Goal: Check status: Check status

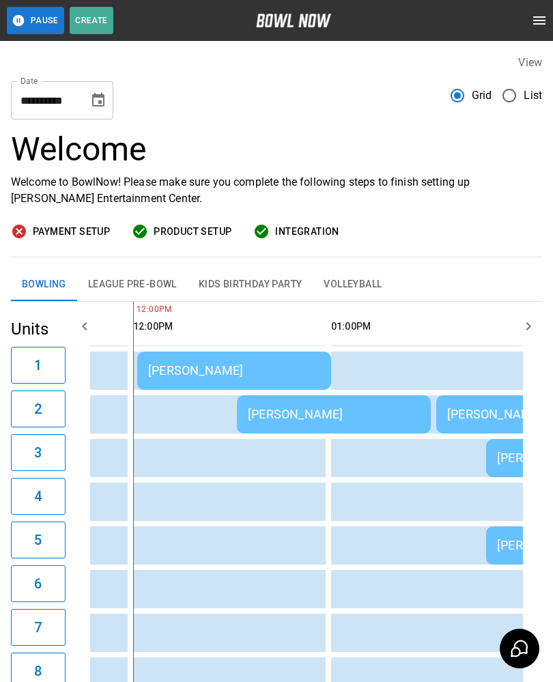
scroll to position [0, 556]
click at [167, 369] on div "[PERSON_NAME]" at bounding box center [234, 370] width 172 height 14
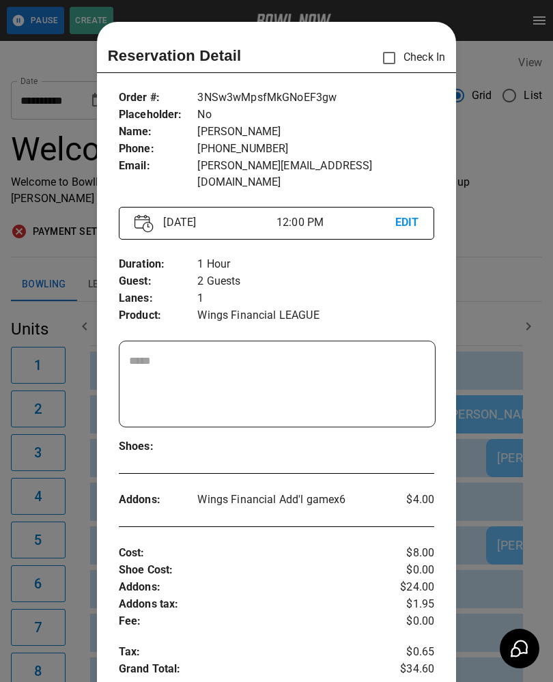
scroll to position [22, 0]
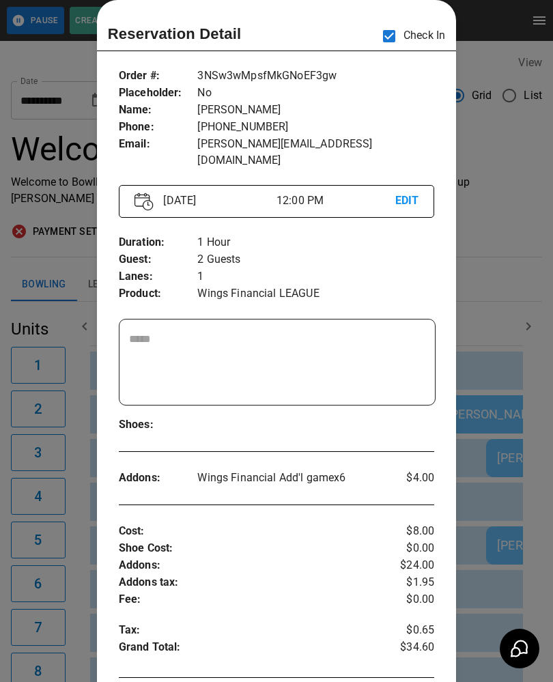
click at [25, 250] on div at bounding box center [276, 341] width 553 height 682
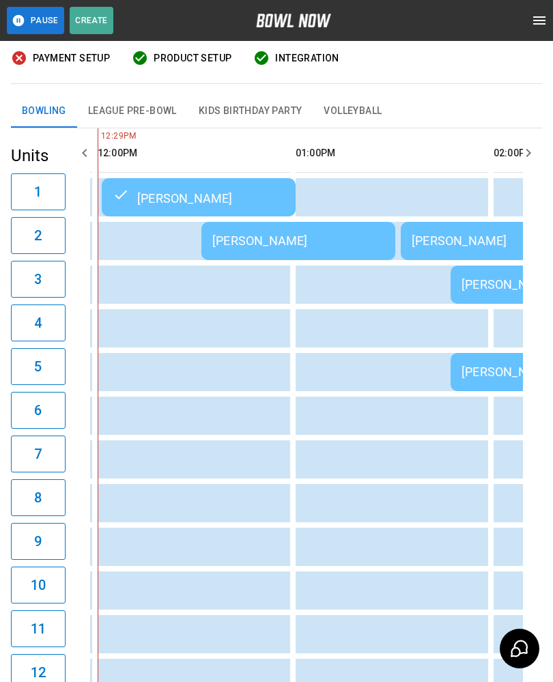
scroll to position [0, 591]
click at [252, 237] on div "[PERSON_NAME]" at bounding box center [300, 240] width 172 height 14
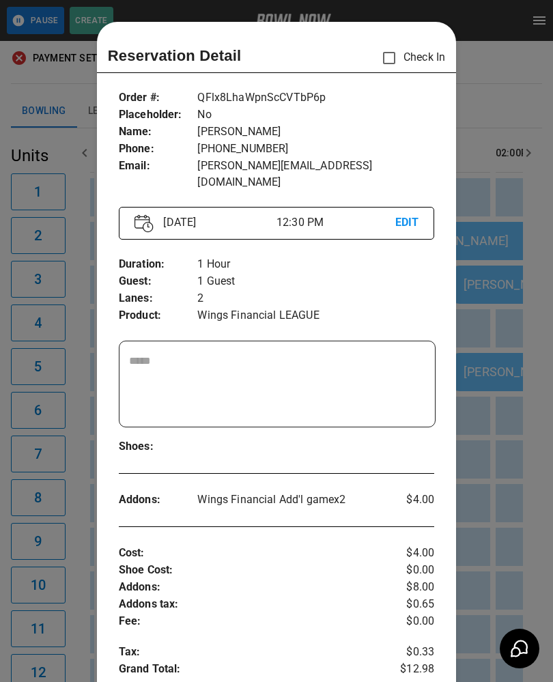
scroll to position [0, 0]
click at [65, 518] on div at bounding box center [276, 341] width 553 height 682
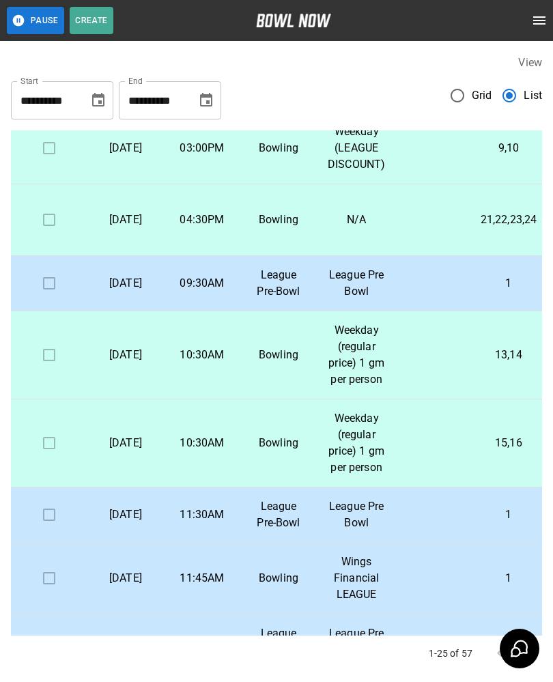
scroll to position [685, 0]
click at [280, 300] on p "League Pre-Bowl" at bounding box center [278, 283] width 55 height 33
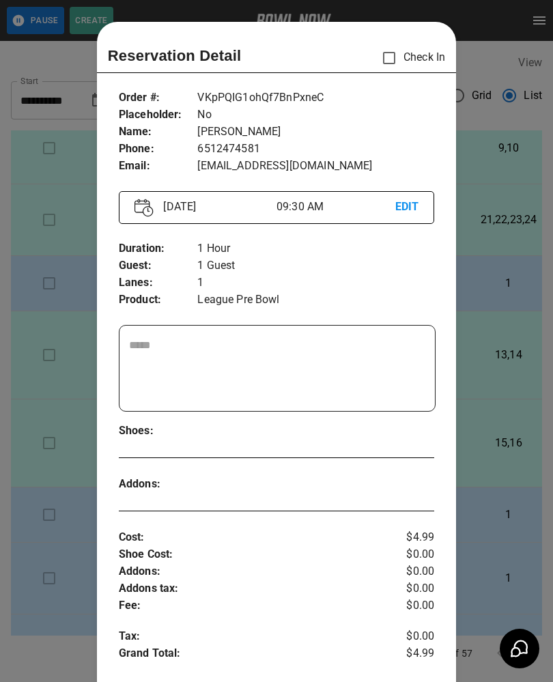
scroll to position [22, 0]
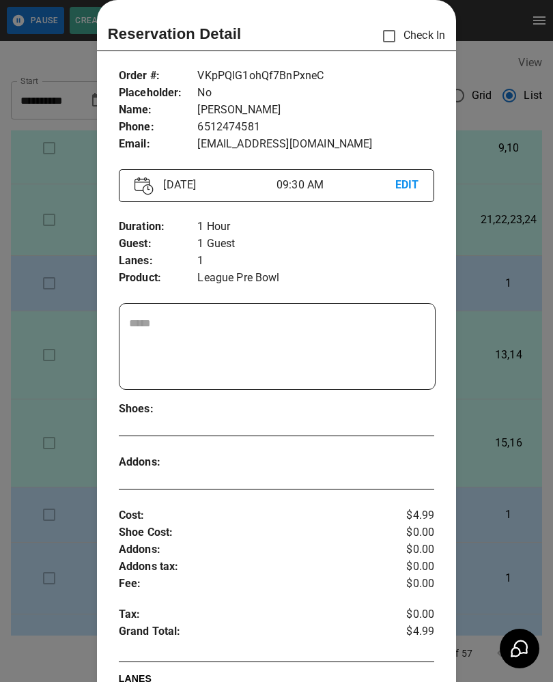
click at [52, 307] on div at bounding box center [276, 341] width 553 height 682
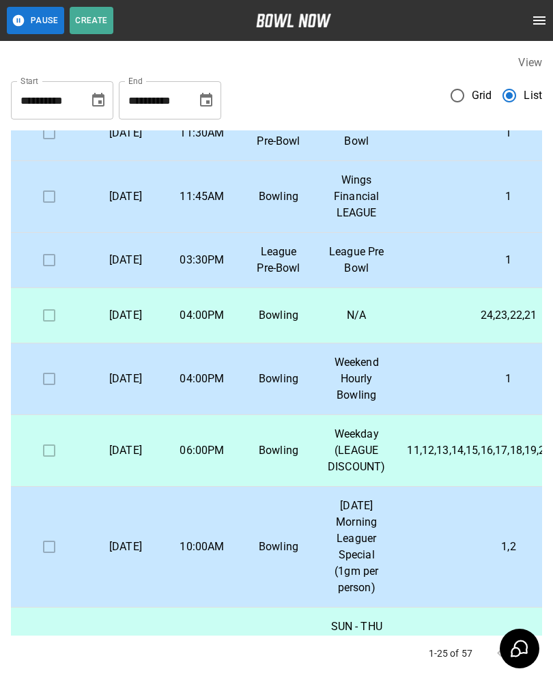
scroll to position [1058, 3]
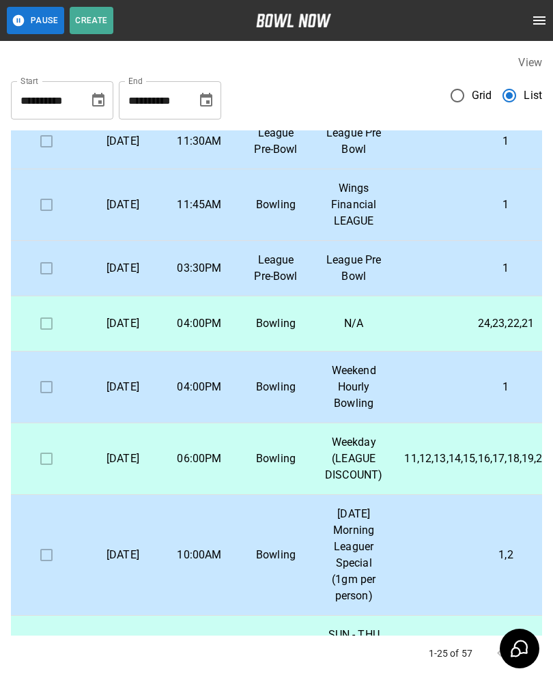
click at [277, 158] on p "League Pre-Bowl" at bounding box center [275, 141] width 55 height 33
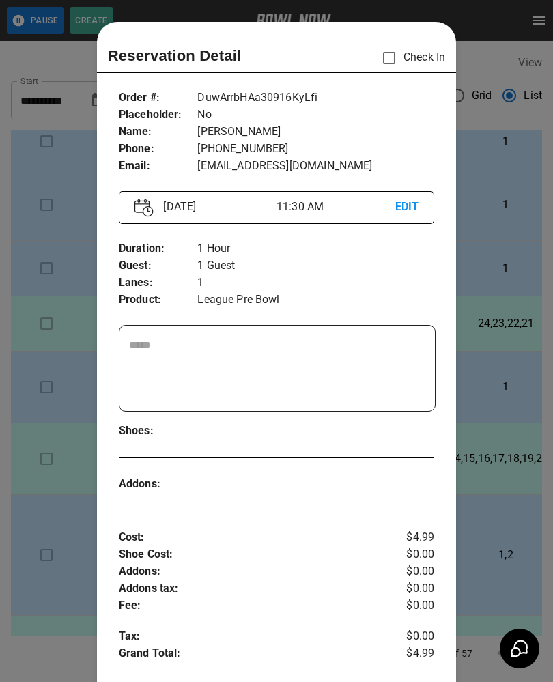
scroll to position [22, 0]
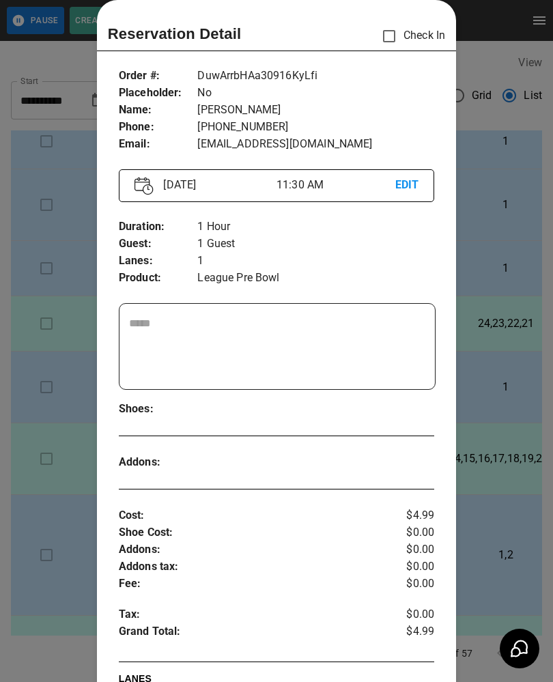
click at [500, 147] on div at bounding box center [276, 341] width 553 height 682
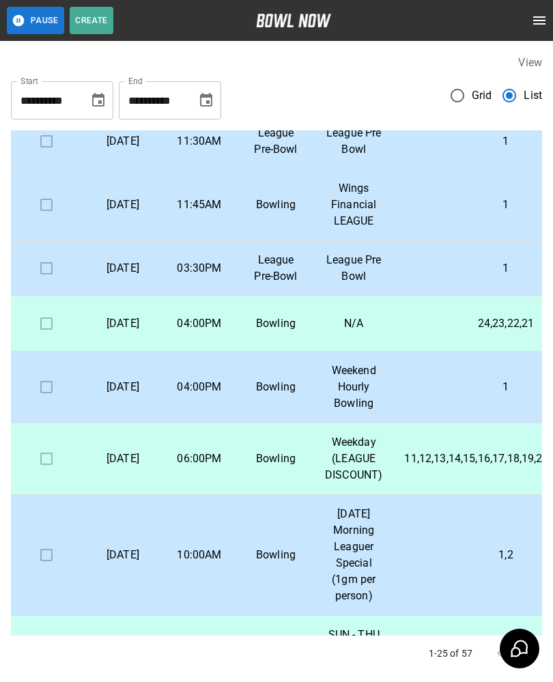
click at [314, 296] on td "League Pre-Bowl" at bounding box center [275, 268] width 76 height 55
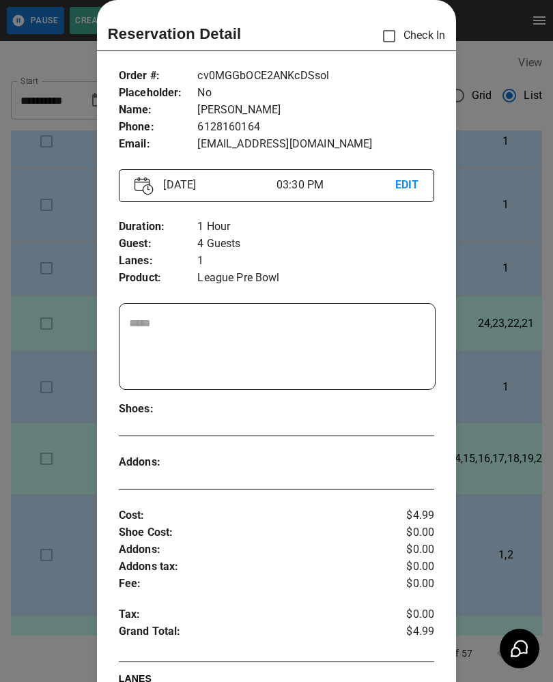
click at [496, 262] on div at bounding box center [276, 341] width 553 height 682
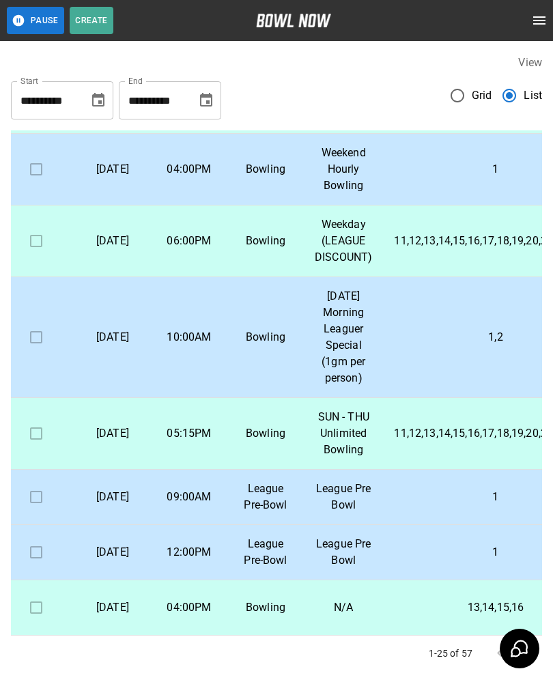
scroll to position [1438, 14]
click at [98, 489] on p "[DATE]" at bounding box center [112, 497] width 55 height 16
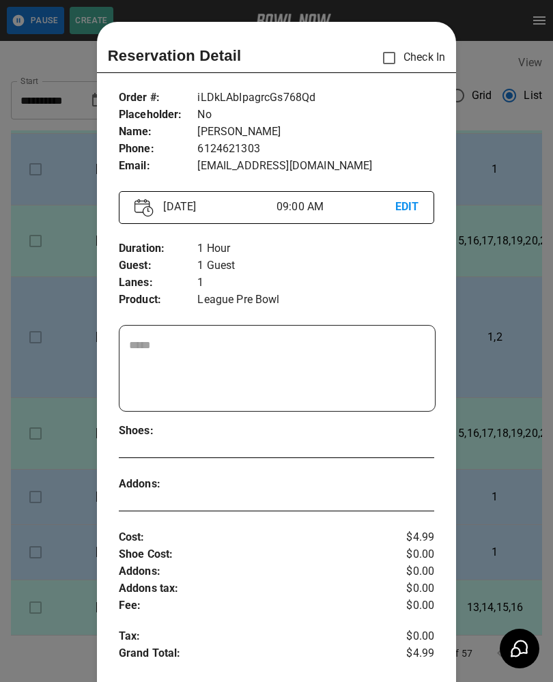
scroll to position [22, 0]
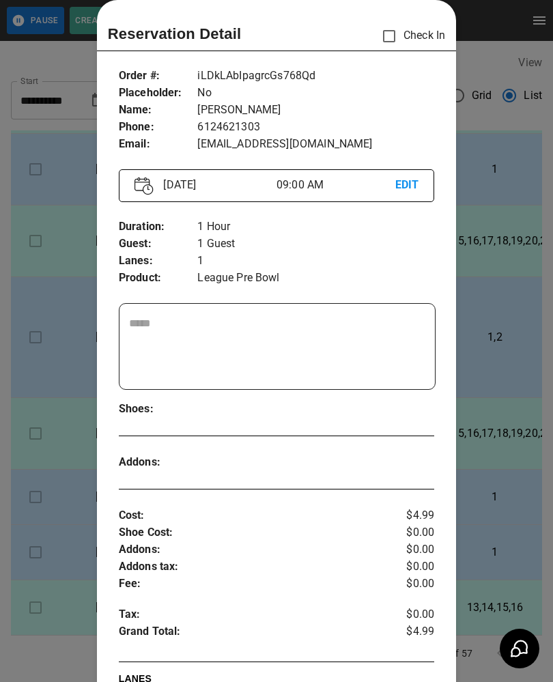
click at [45, 451] on div at bounding box center [276, 341] width 553 height 682
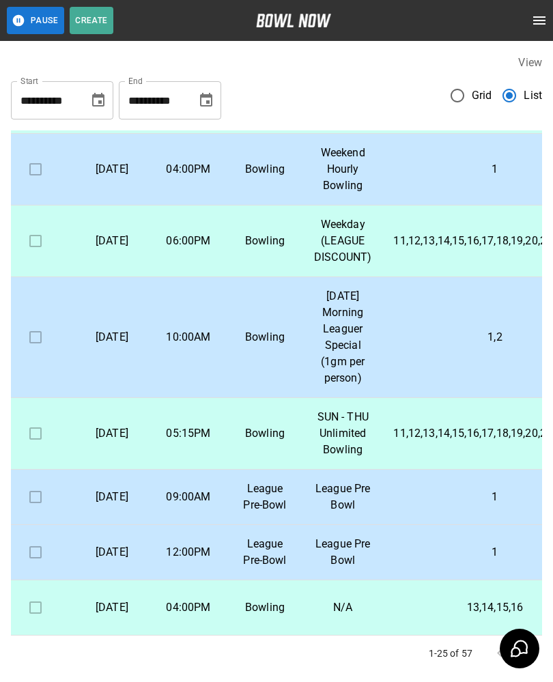
click at [99, 544] on p "[DATE]" at bounding box center [112, 552] width 55 height 16
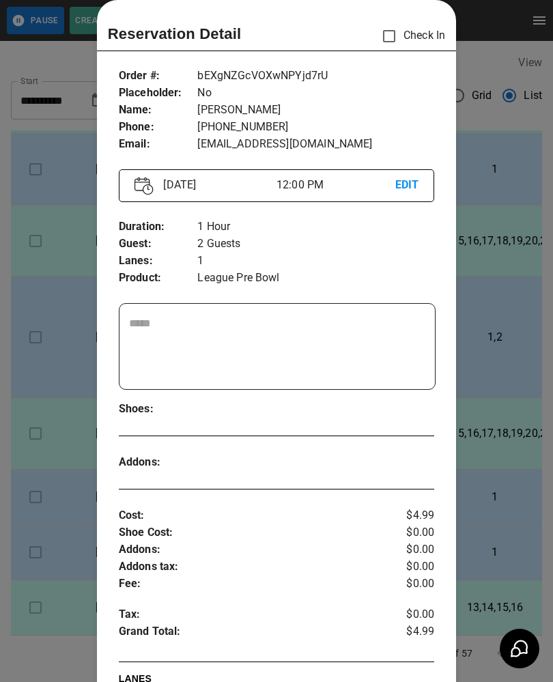
click at [27, 460] on div at bounding box center [276, 341] width 553 height 682
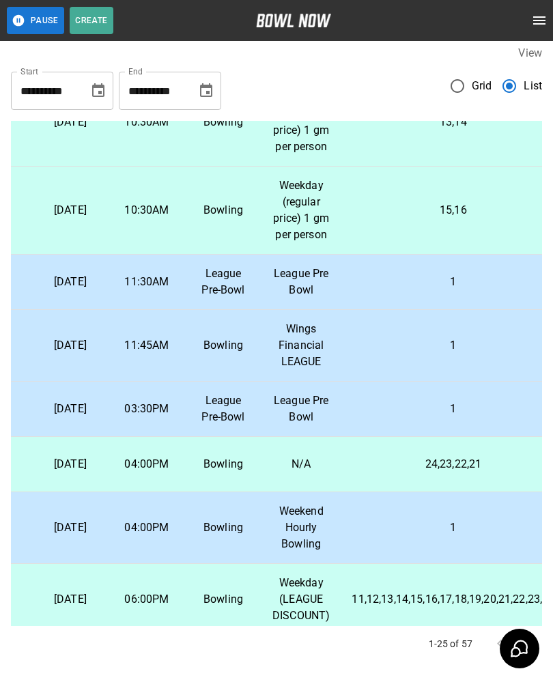
scroll to position [907, 55]
click at [276, 437] on td "League Pre Bowl" at bounding box center [300, 409] width 79 height 55
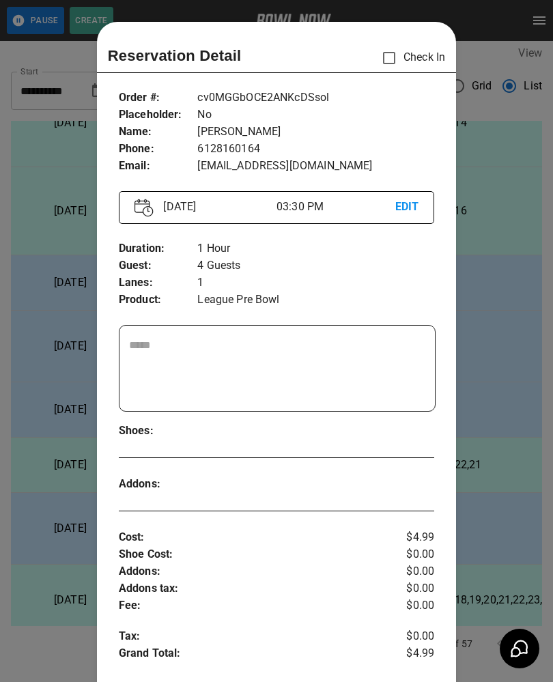
scroll to position [22, 0]
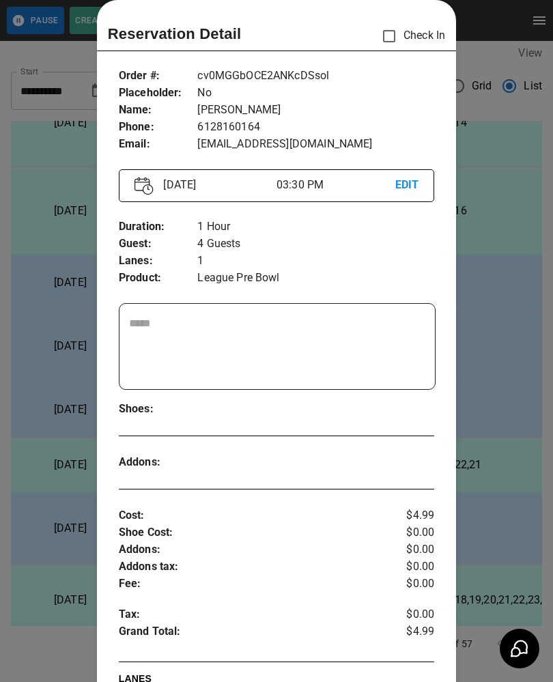
click at [476, 377] on div at bounding box center [276, 341] width 553 height 682
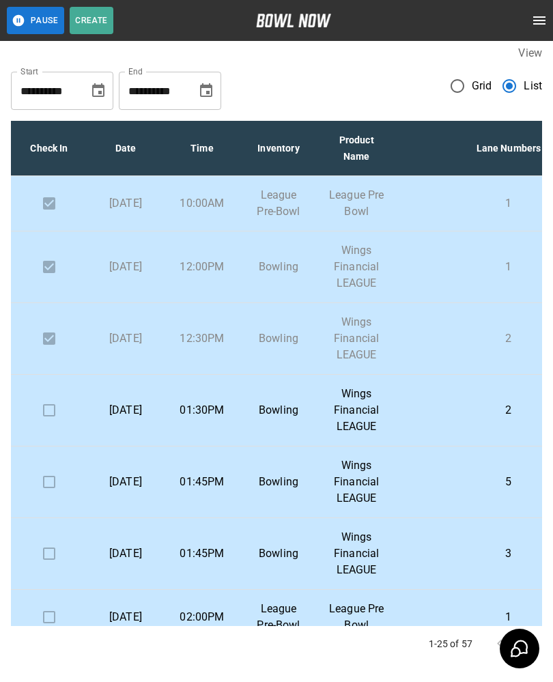
scroll to position [0, 0]
click at [227, 441] on td "01:30PM" at bounding box center [202, 411] width 76 height 72
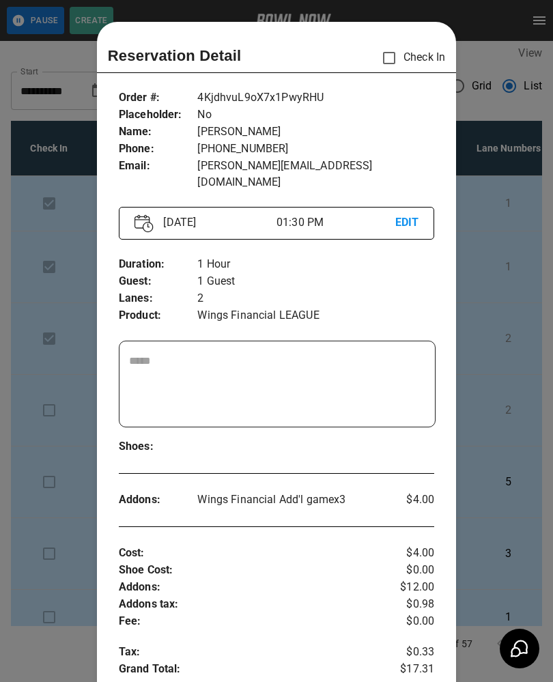
scroll to position [22, 0]
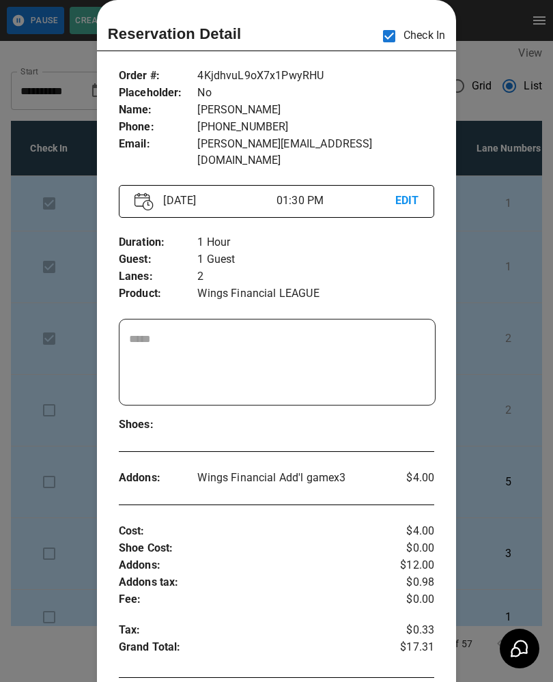
click at [484, 308] on div at bounding box center [276, 341] width 553 height 682
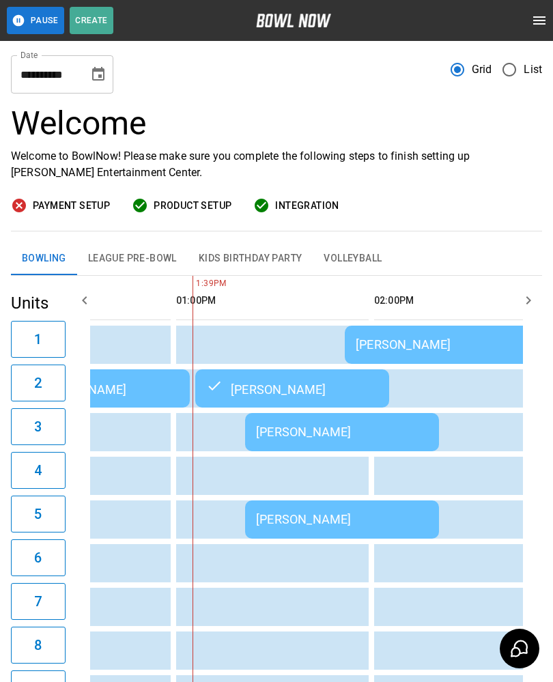
scroll to position [0, 798]
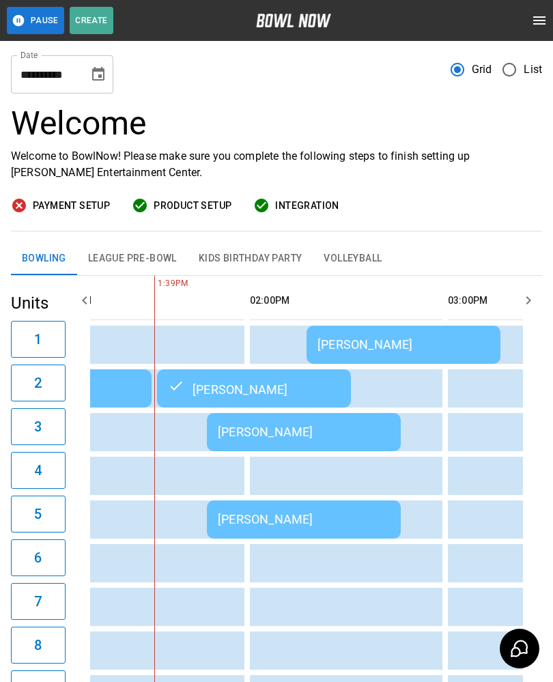
click at [282, 426] on div "[PERSON_NAME]" at bounding box center [304, 431] width 172 height 14
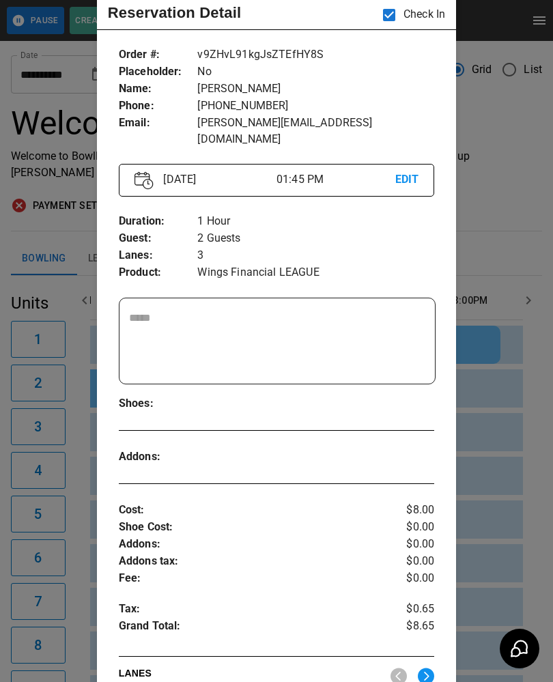
click at [519, 245] on div at bounding box center [276, 341] width 553 height 682
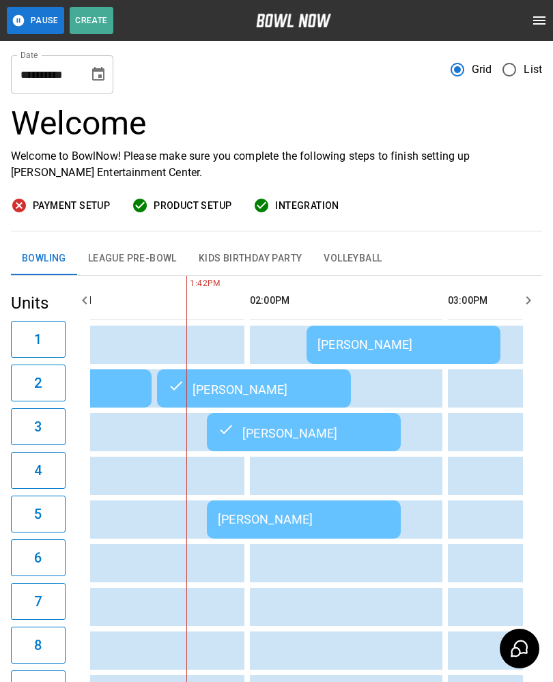
click at [306, 516] on div "[PERSON_NAME]" at bounding box center [304, 519] width 172 height 14
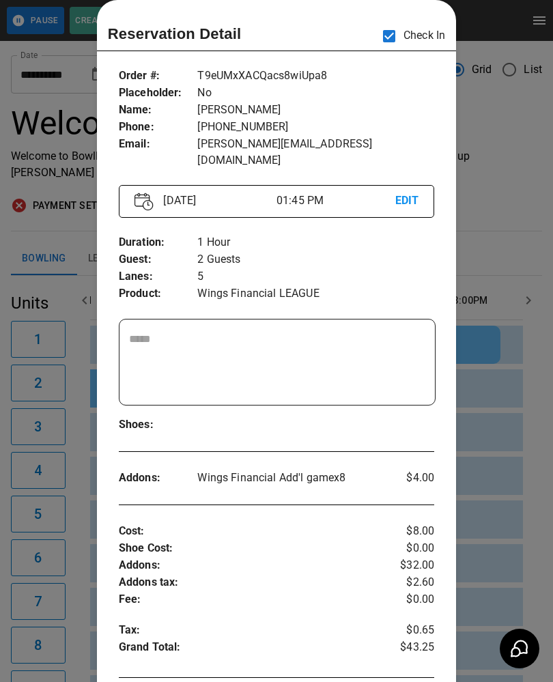
click at [40, 347] on div at bounding box center [276, 341] width 553 height 682
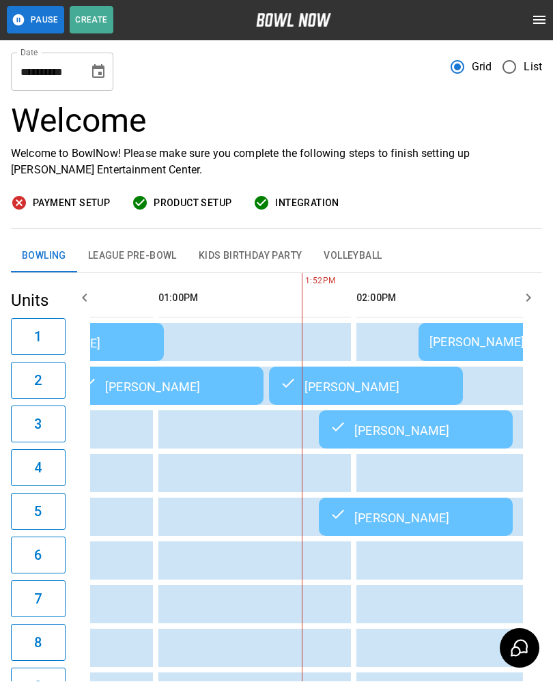
scroll to position [0, 692]
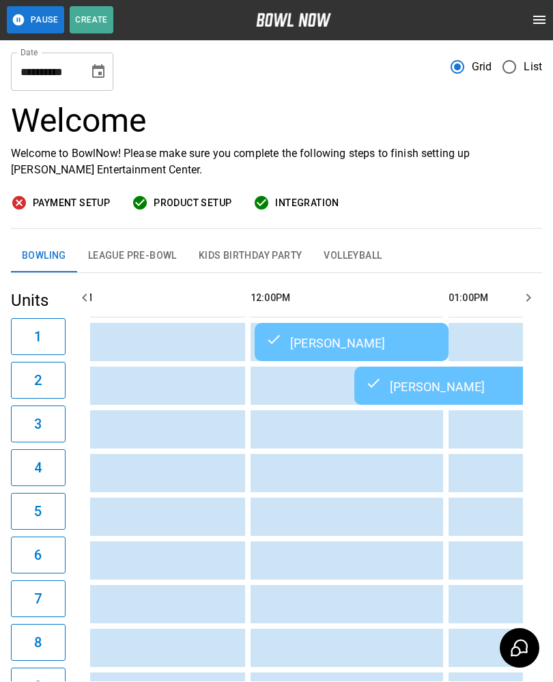
click at [100, 77] on icon "Choose date, selected date is Sep 10, 2025" at bounding box center [98, 72] width 12 height 14
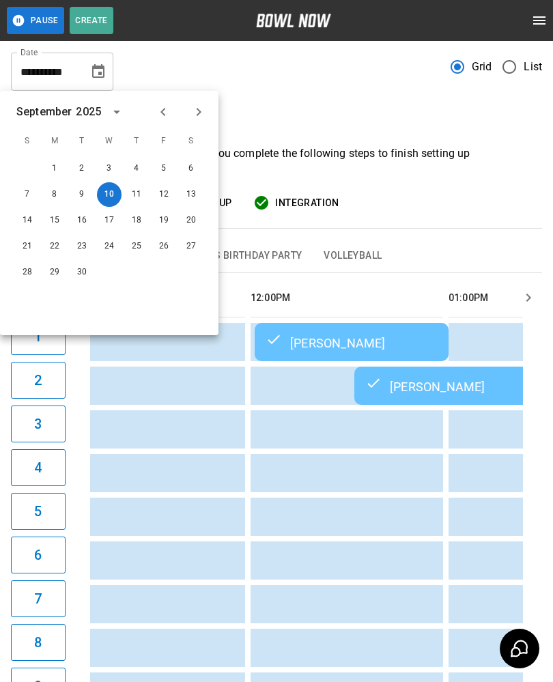
click at [198, 116] on icon "Next month" at bounding box center [198, 112] width 16 height 16
click at [87, 196] on button "7" at bounding box center [82, 194] width 25 height 25
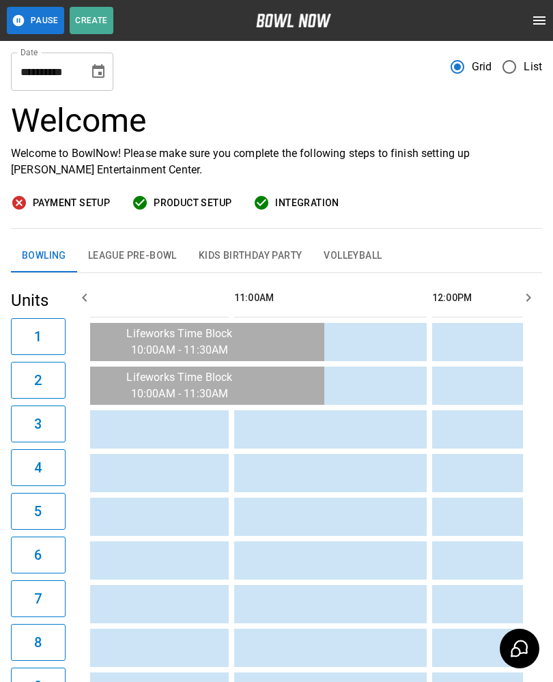
scroll to position [0, 216]
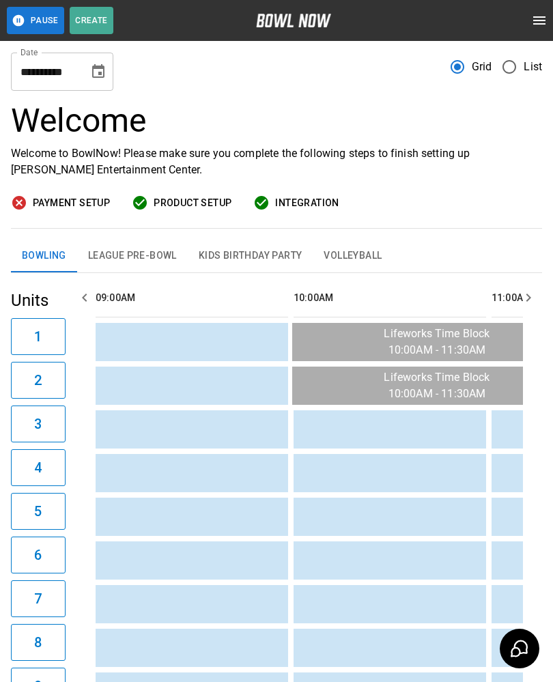
click at [53, 469] on button "4" at bounding box center [38, 467] width 55 height 37
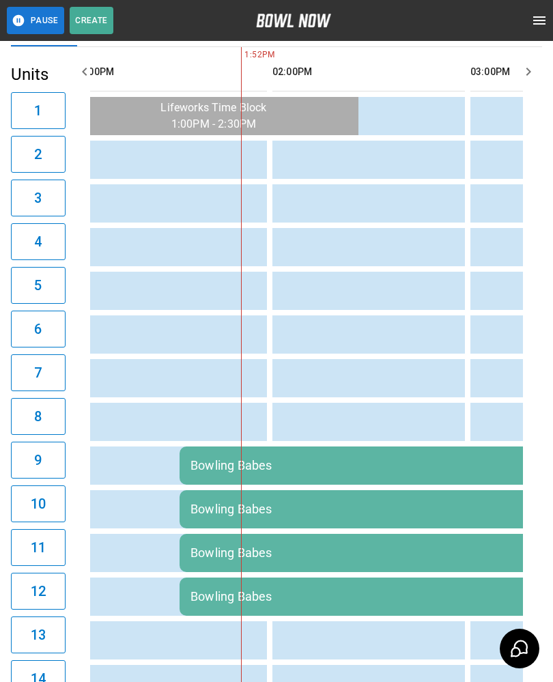
scroll to position [0, 0]
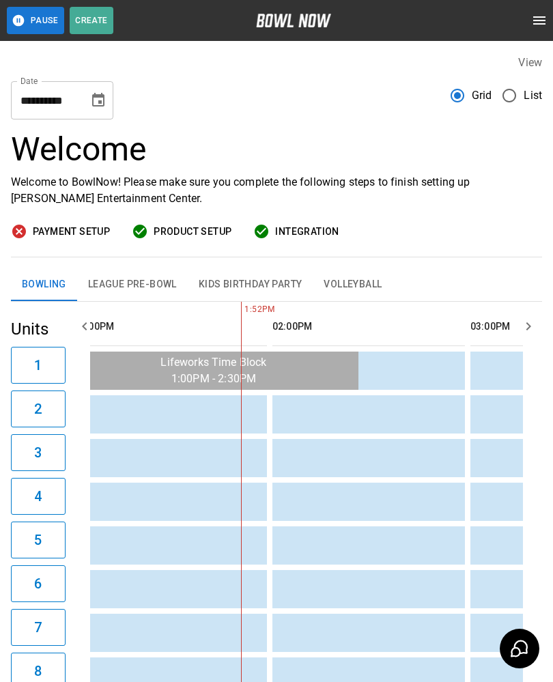
click at [42, 285] on button "Bowling" at bounding box center [44, 284] width 66 height 33
click at [89, 111] on button "Choose date, selected date is Oct 7, 2025" at bounding box center [98, 100] width 27 height 27
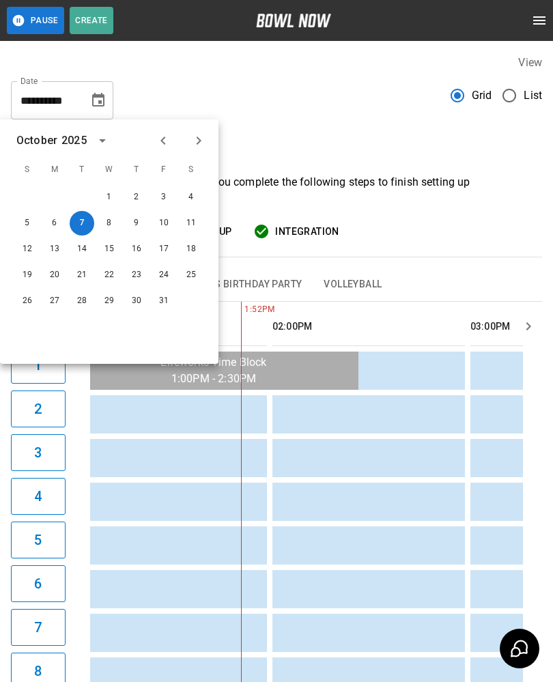
click at [159, 142] on icon "Previous month" at bounding box center [163, 140] width 16 height 16
click at [108, 222] on button "10" at bounding box center [109, 223] width 25 height 25
type input "**********"
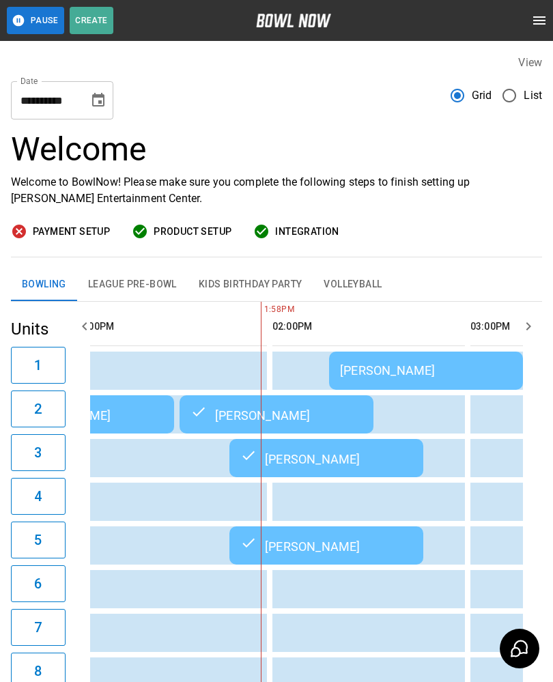
click at [380, 375] on div "[PERSON_NAME]" at bounding box center [426, 370] width 172 height 14
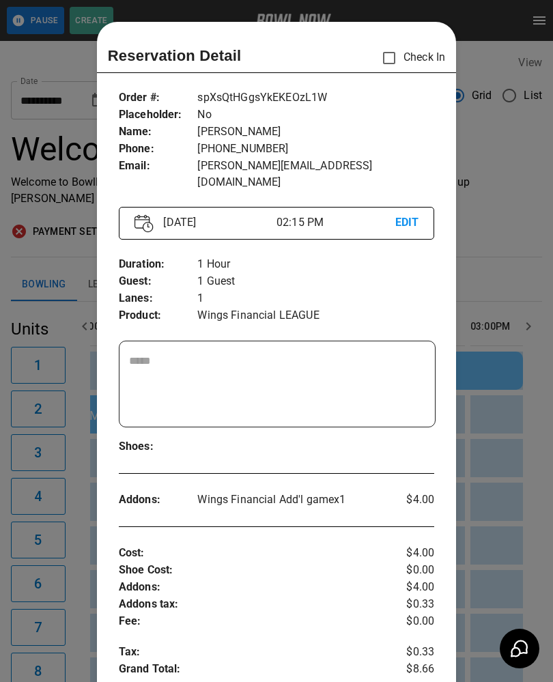
scroll to position [22, 0]
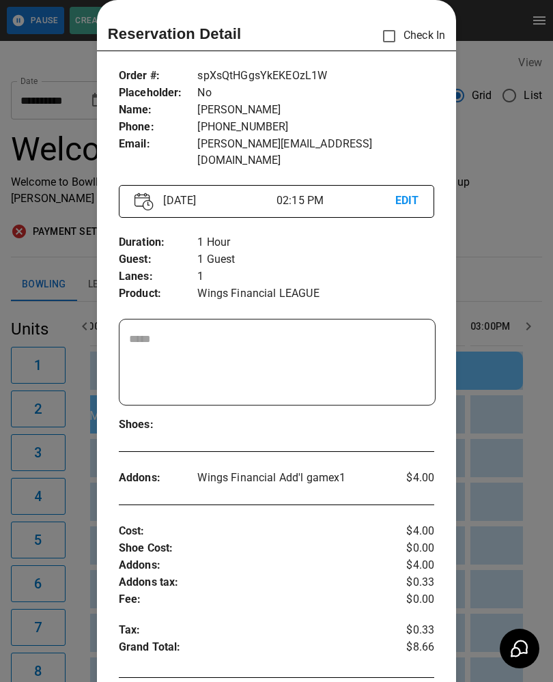
click at [506, 257] on div at bounding box center [276, 341] width 553 height 682
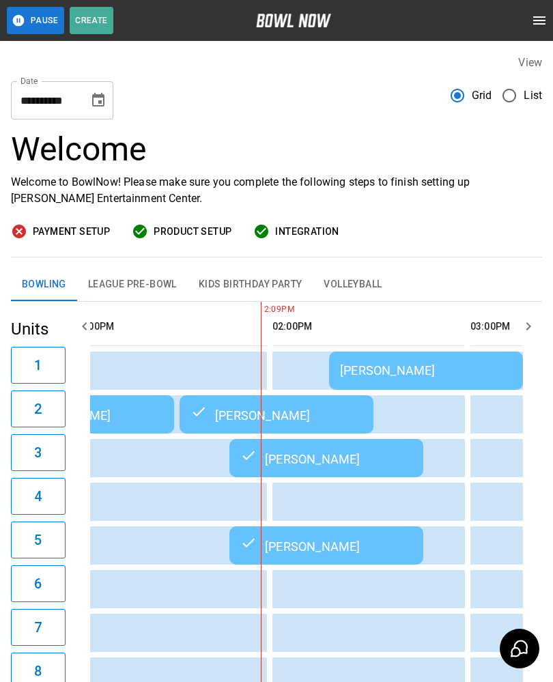
click at [402, 374] on div "[PERSON_NAME]" at bounding box center [426, 370] width 172 height 14
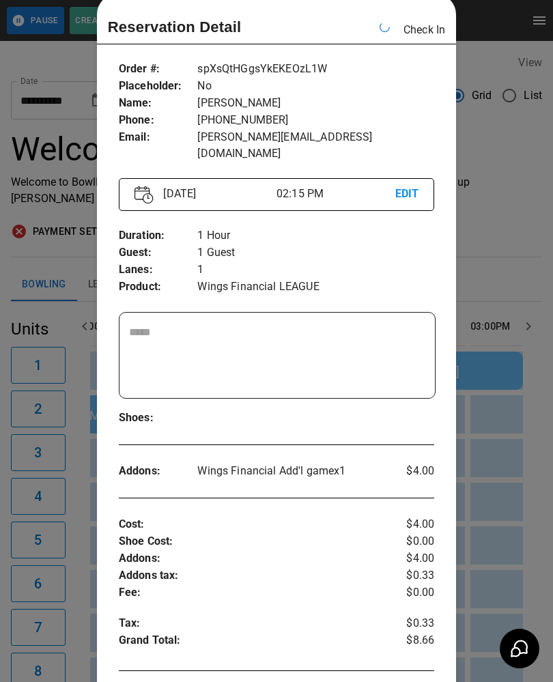
scroll to position [0, 989]
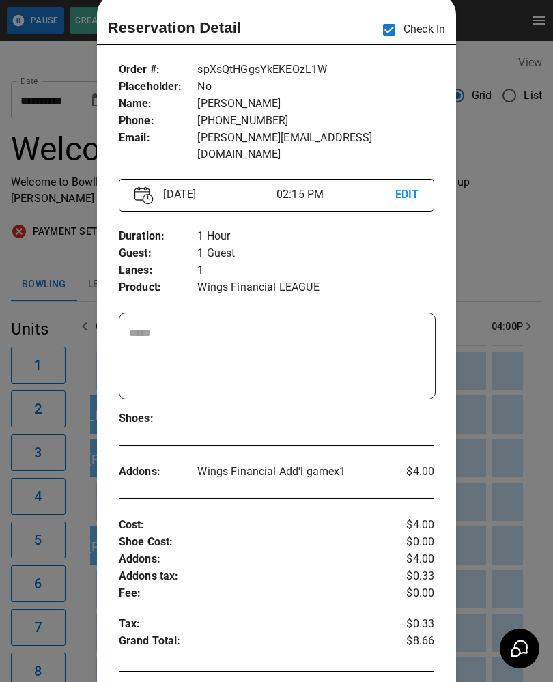
click at [534, 242] on div at bounding box center [276, 341] width 553 height 682
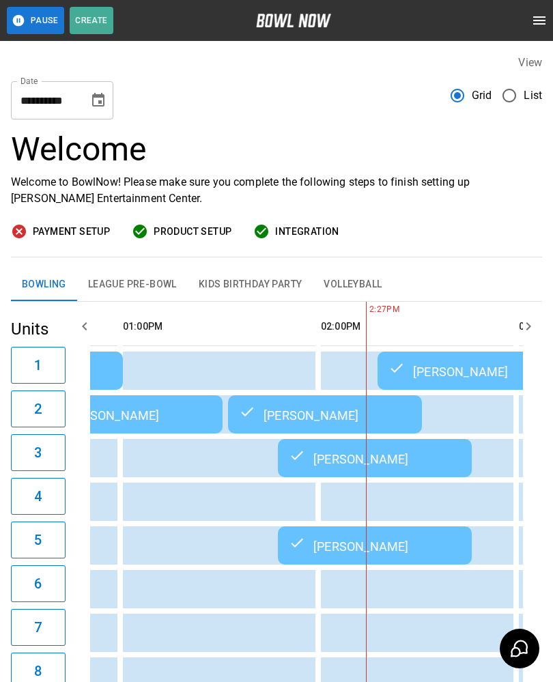
scroll to position [0, 1014]
